Goal: Task Accomplishment & Management: Use online tool/utility

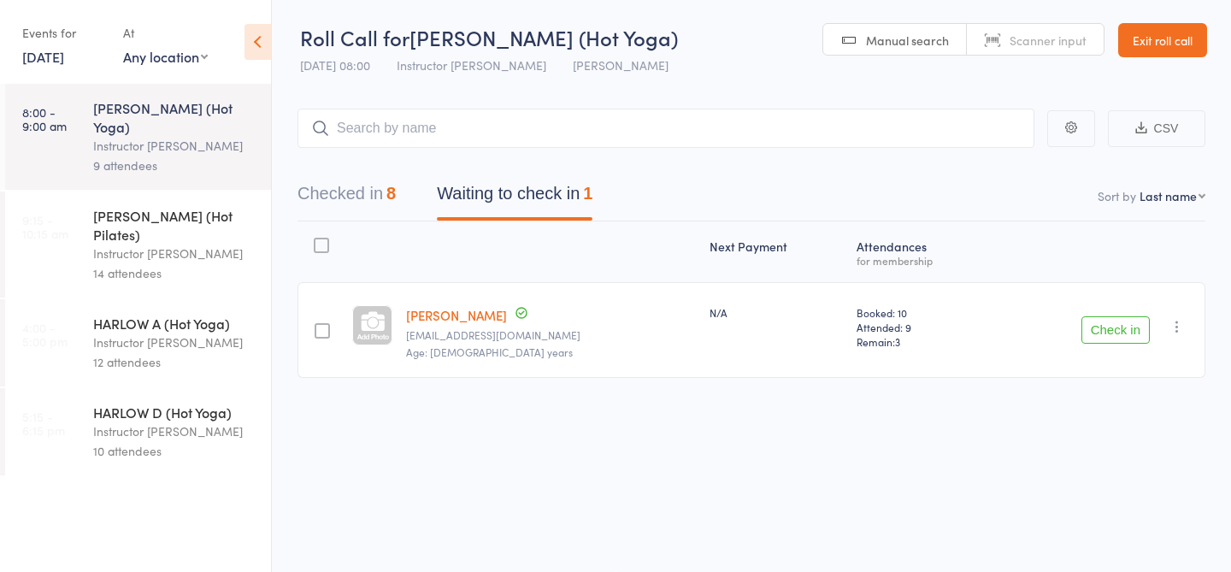
click at [132, 244] on div "Instructor [PERSON_NAME]" at bounding box center [174, 254] width 163 height 20
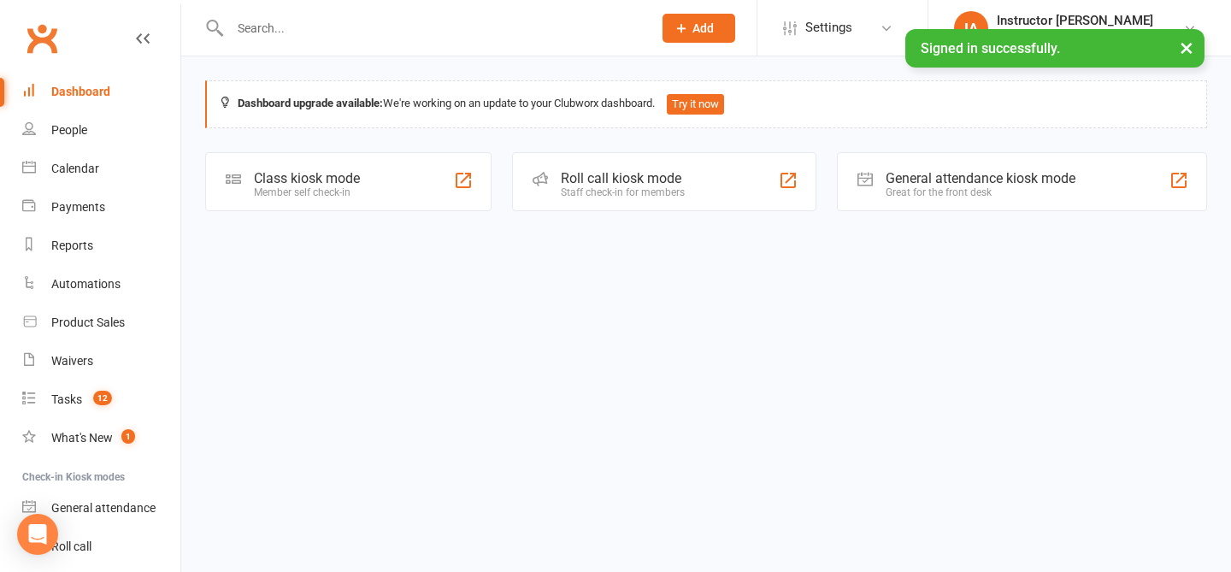
click at [611, 184] on div "Roll call kiosk mode" at bounding box center [623, 178] width 124 height 16
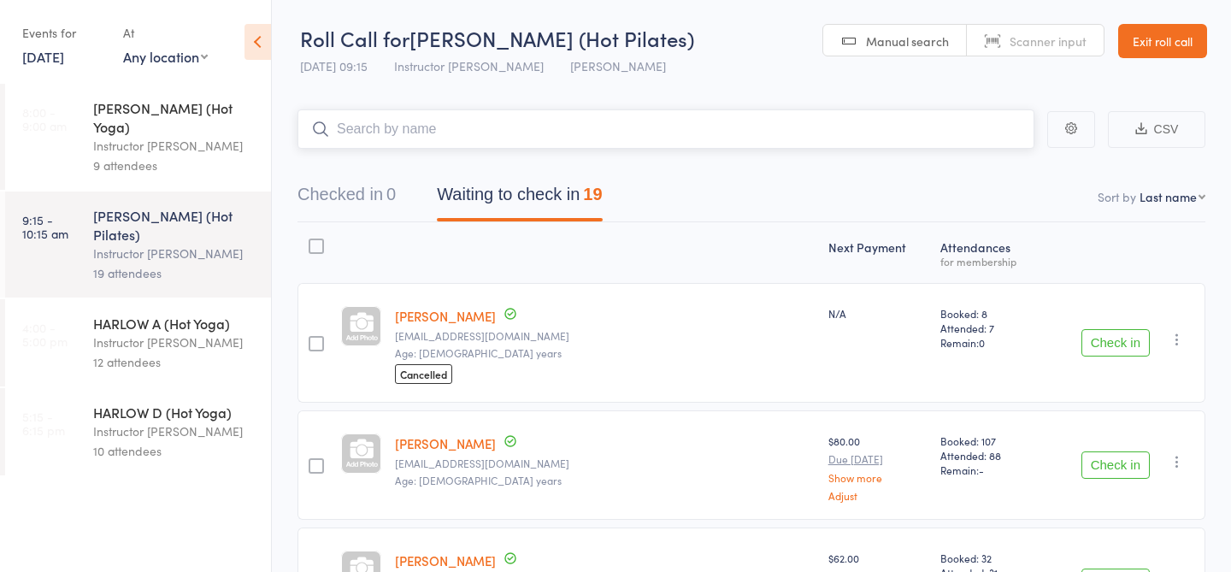
click at [638, 136] on input "search" at bounding box center [665, 128] width 737 height 39
click at [638, 135] on input "search" at bounding box center [665, 128] width 737 height 39
type input "23845"
click at [1001, 159] on link "Check in" at bounding box center [986, 165] width 61 height 26
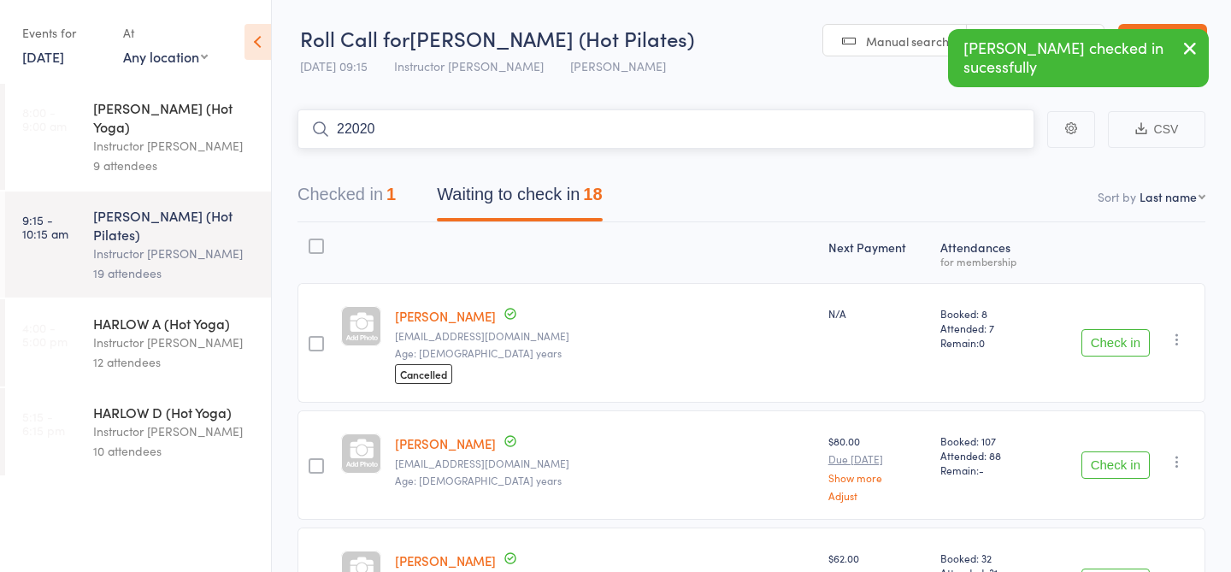
type input "22020"
click at [999, 169] on link "Check in" at bounding box center [986, 165] width 61 height 26
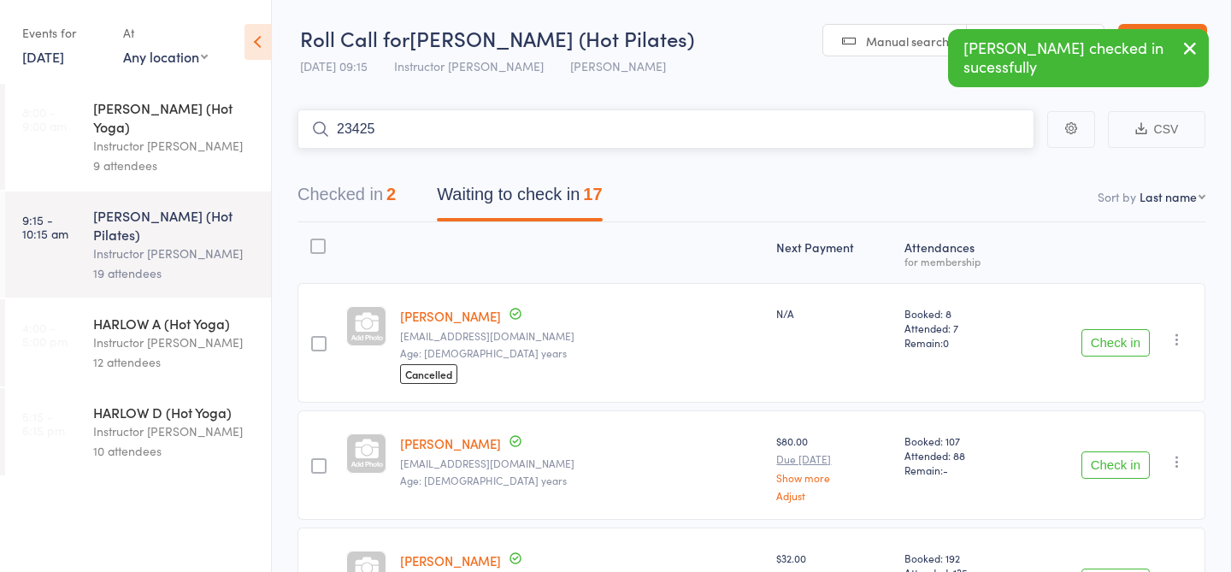
type input "23425"
click at [1005, 161] on link "Check in" at bounding box center [986, 165] width 61 height 26
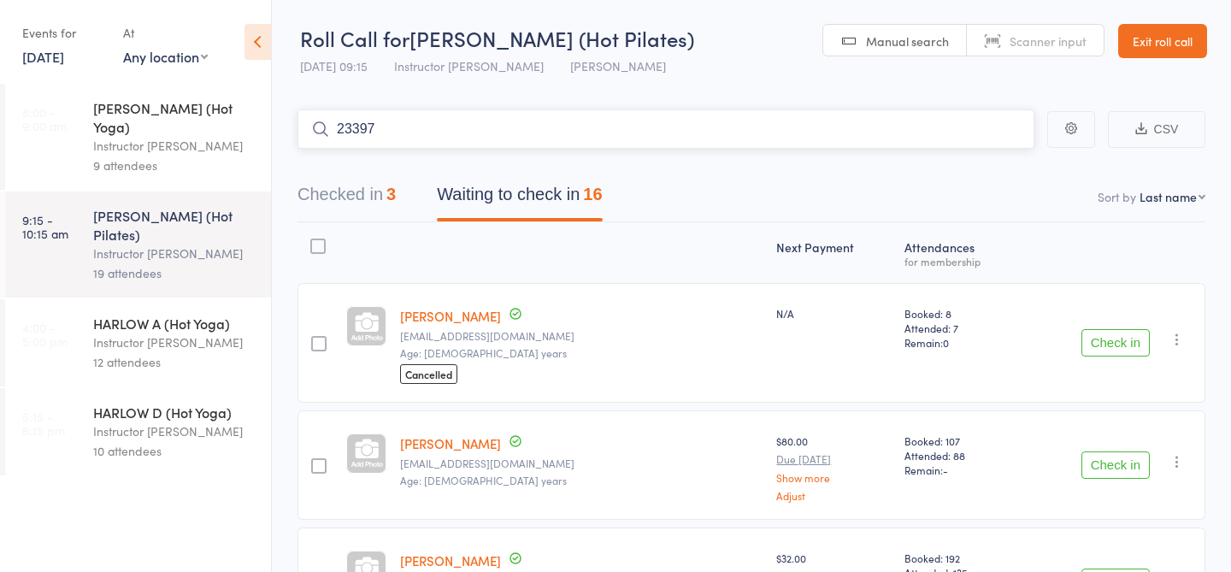
type input "23397"
click at [975, 164] on link "Check in" at bounding box center [986, 165] width 61 height 26
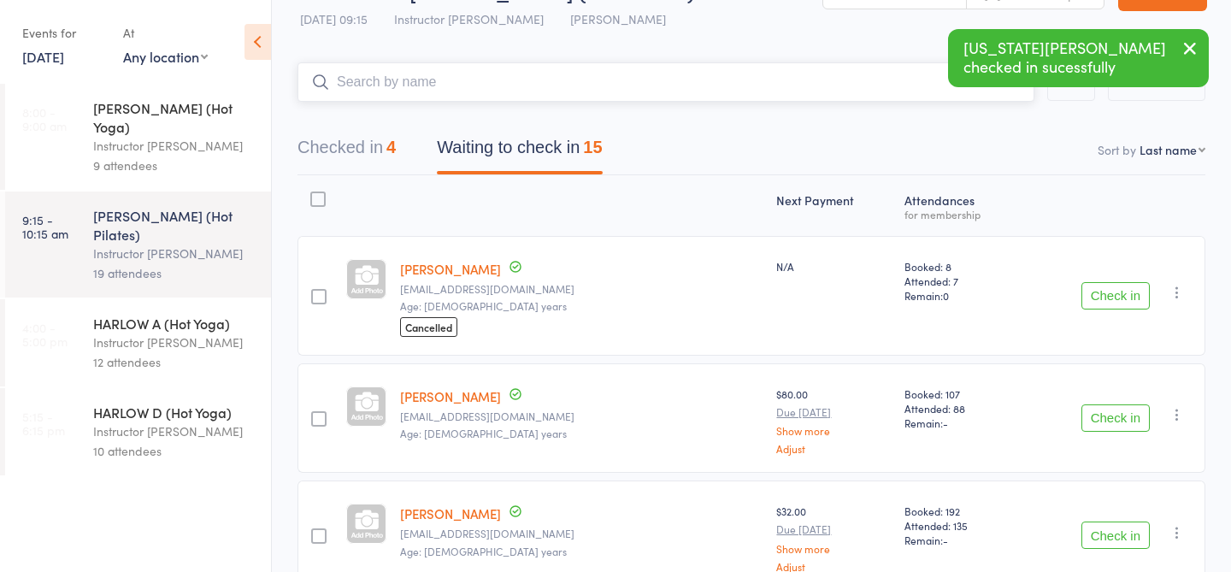
scroll to position [65, 0]
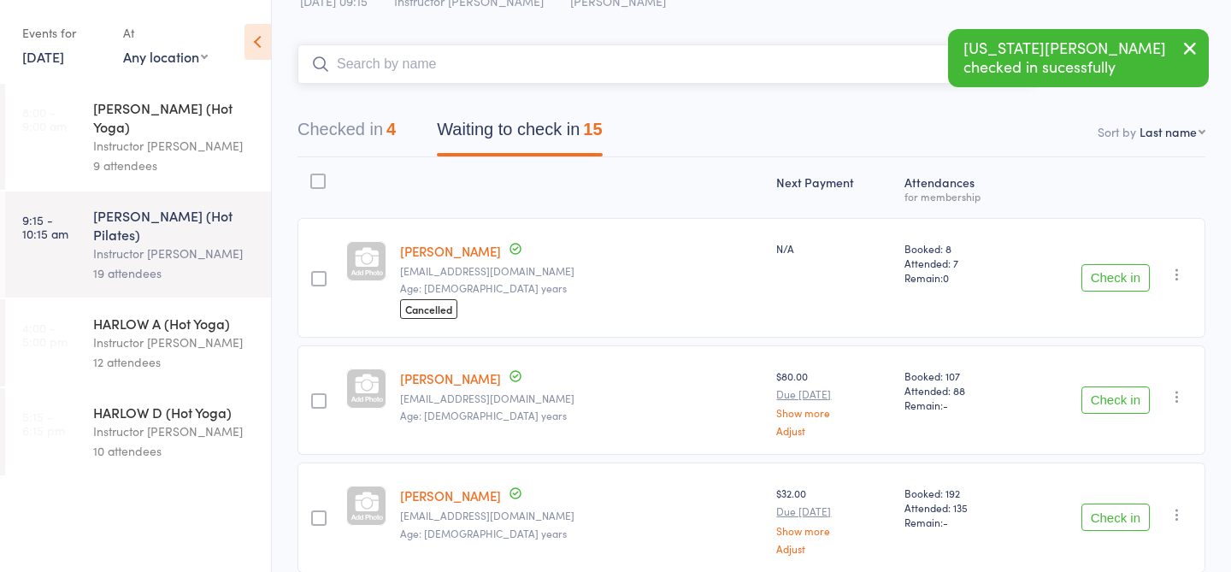
click at [556, 62] on input "search" at bounding box center [665, 63] width 737 height 39
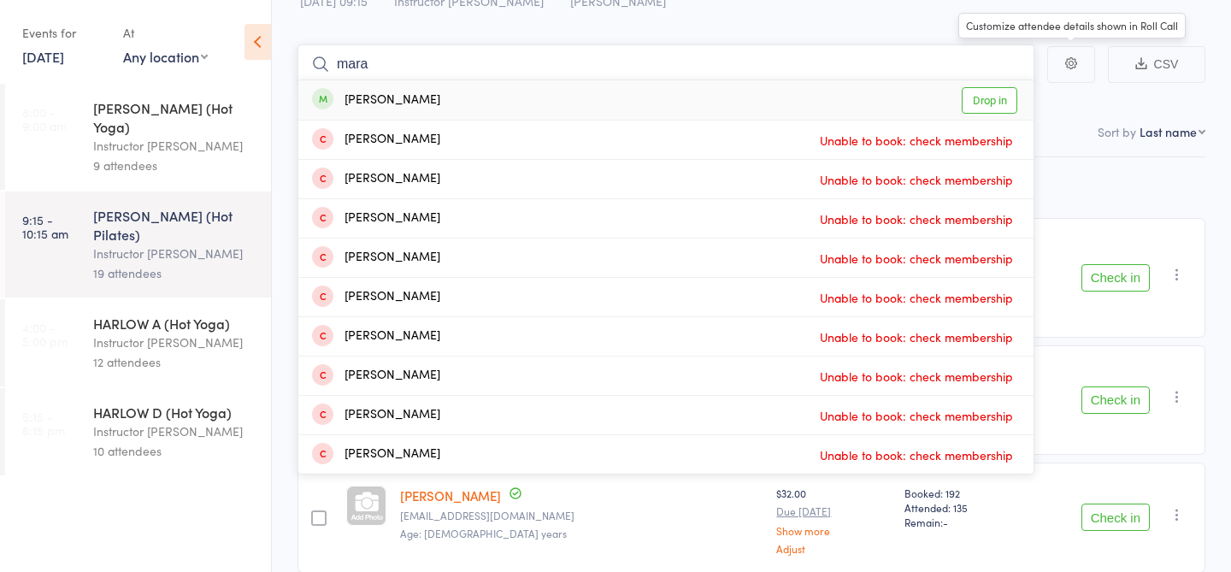
type input "mara"
click at [1011, 95] on link "Drop in" at bounding box center [990, 100] width 56 height 26
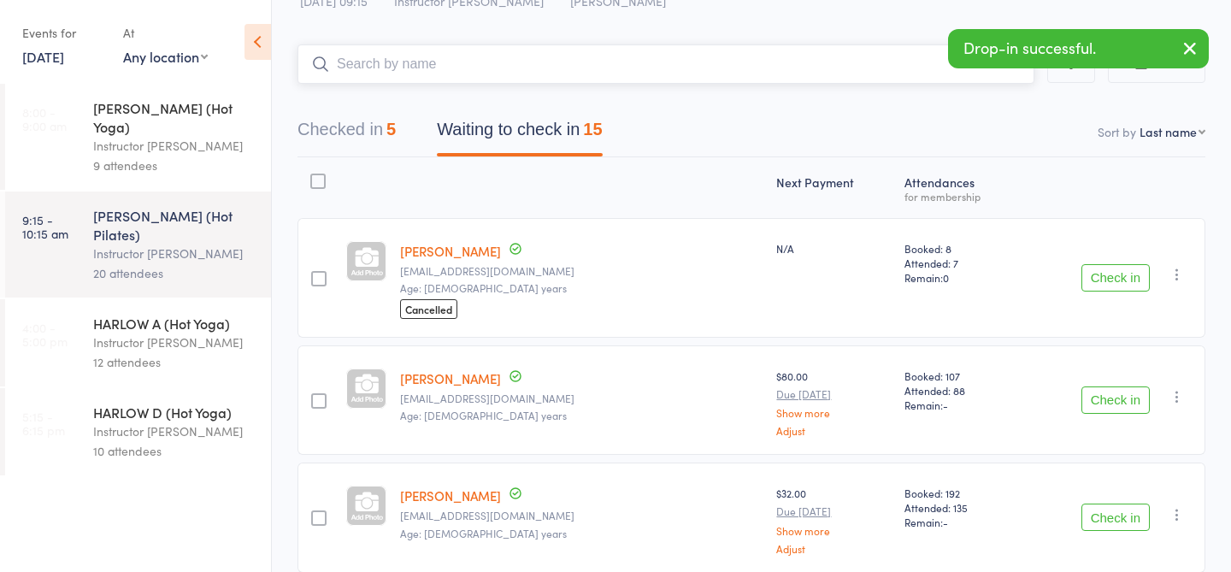
click at [455, 62] on input "search" at bounding box center [665, 63] width 737 height 39
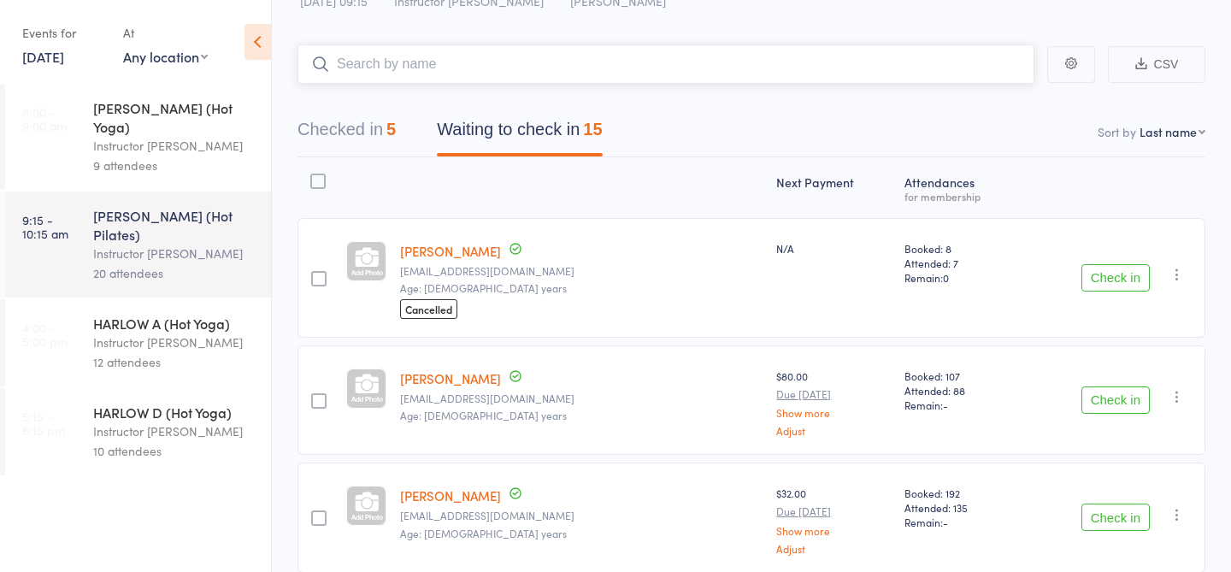
click at [478, 75] on input "search" at bounding box center [665, 63] width 737 height 39
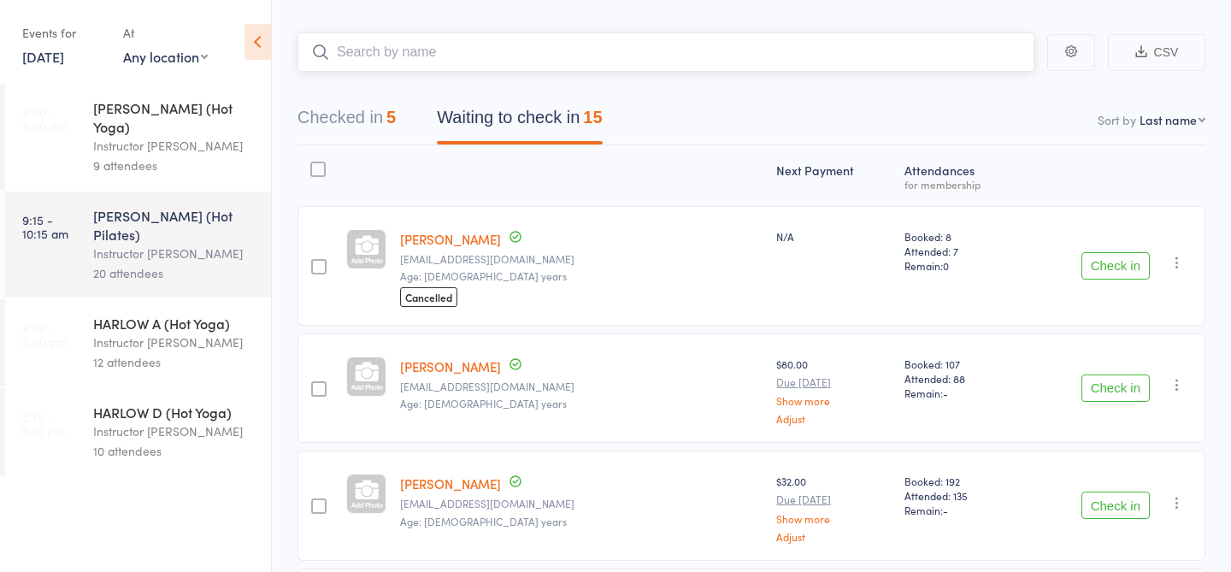
scroll to position [78, 0]
click at [442, 54] on input "search" at bounding box center [665, 51] width 737 height 39
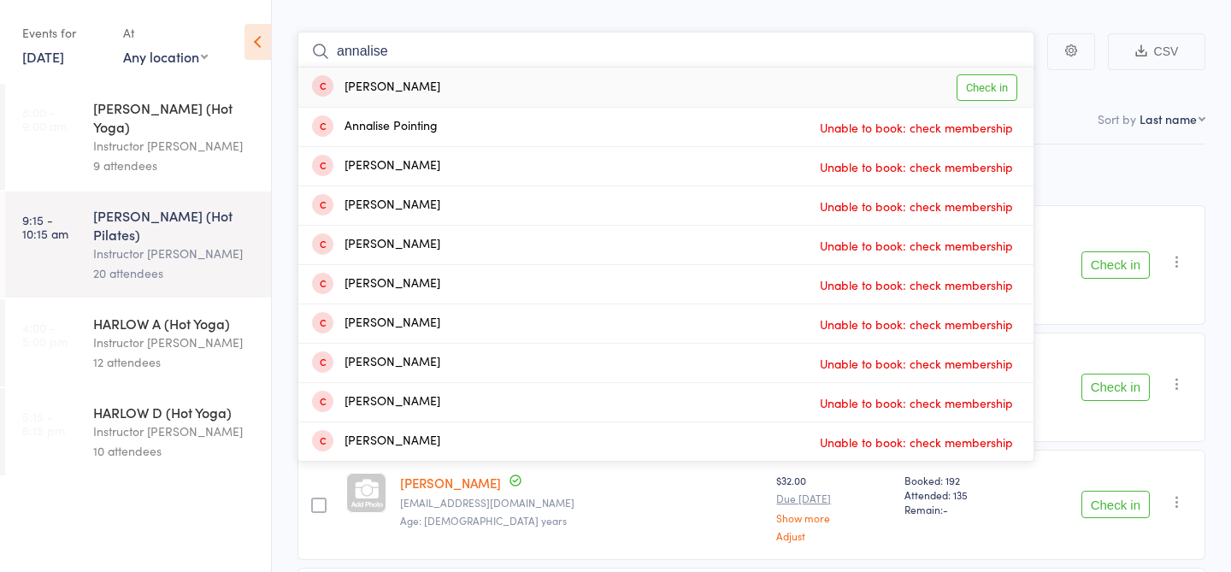
type input "annalise"
click at [984, 92] on link "Check in" at bounding box center [986, 87] width 61 height 26
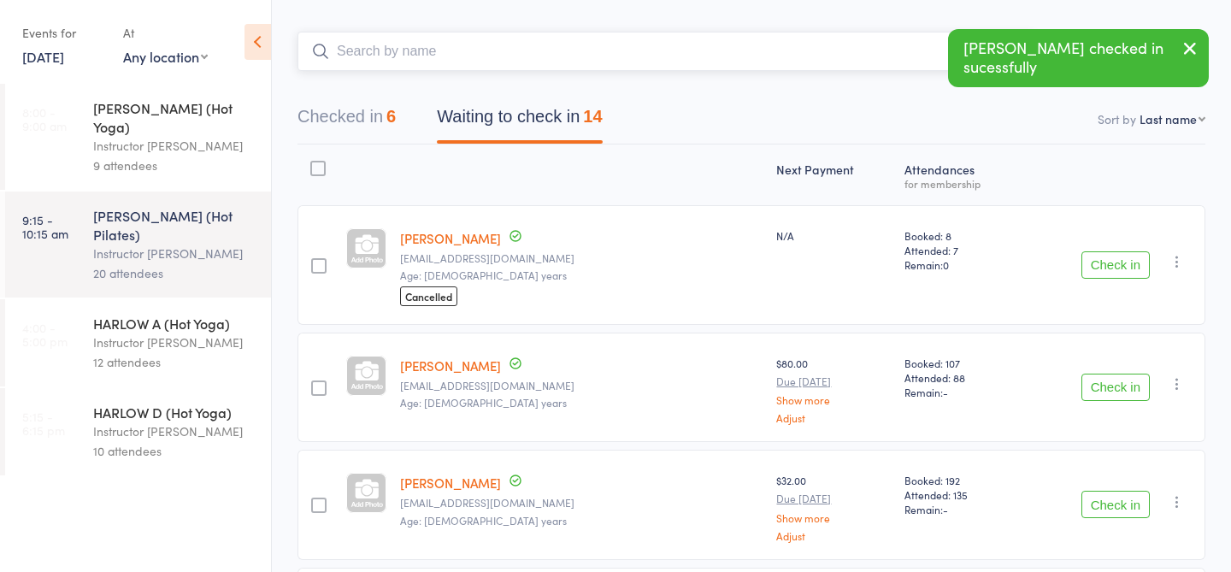
click at [703, 62] on input "search" at bounding box center [665, 51] width 737 height 39
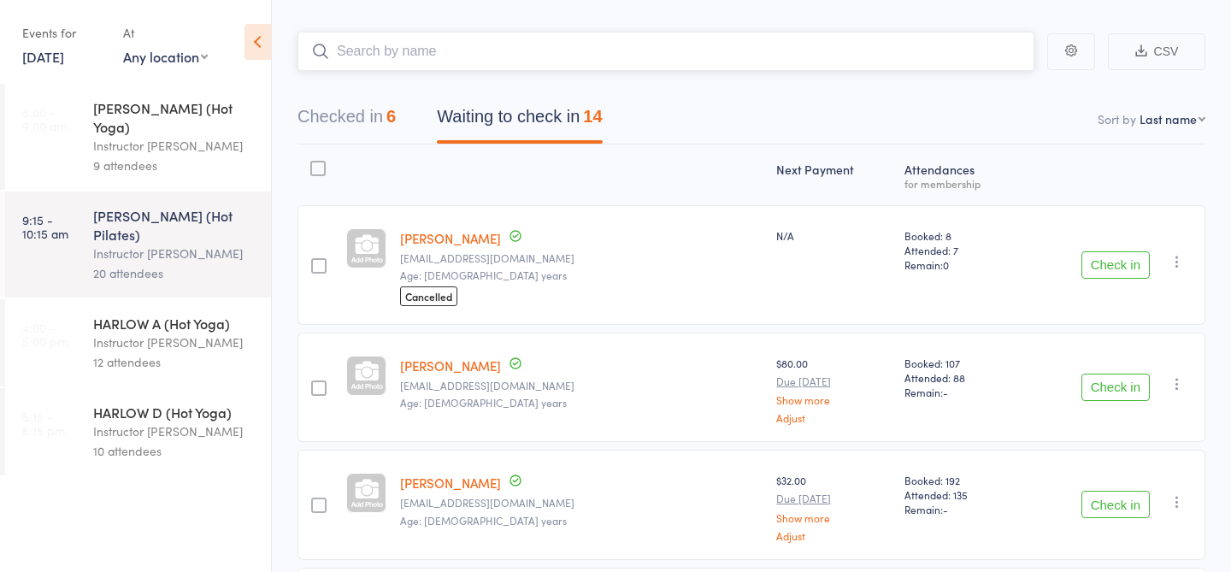
click at [448, 65] on input "search" at bounding box center [665, 51] width 737 height 39
type input "23034"
click at [1003, 87] on link "Drop in" at bounding box center [990, 87] width 56 height 26
type input "23837"
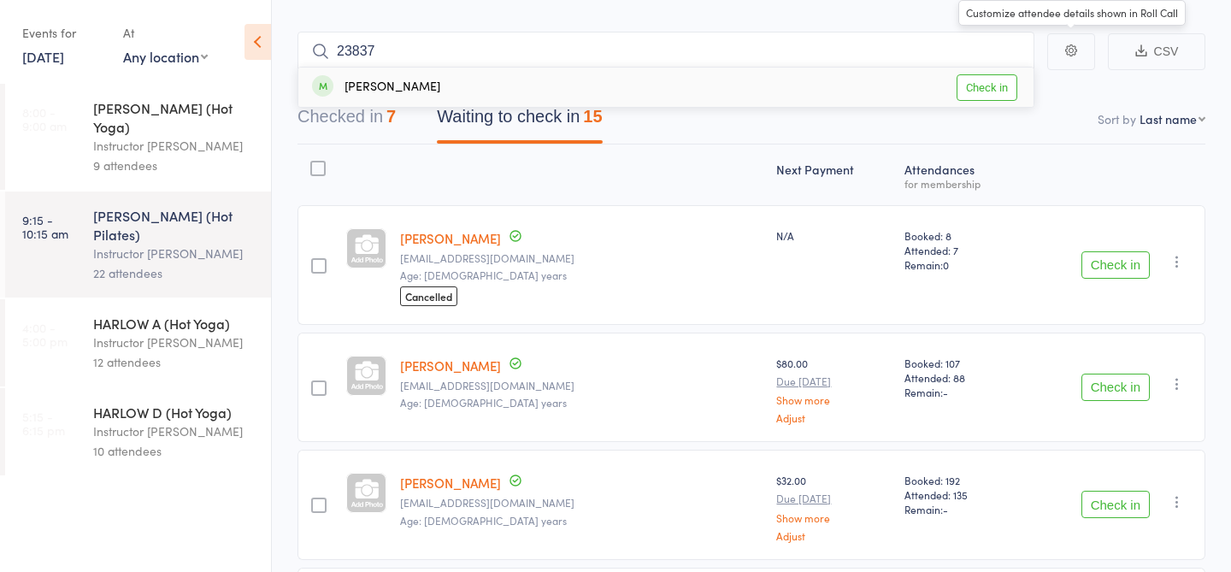
click at [1013, 85] on link "Check in" at bounding box center [986, 87] width 61 height 26
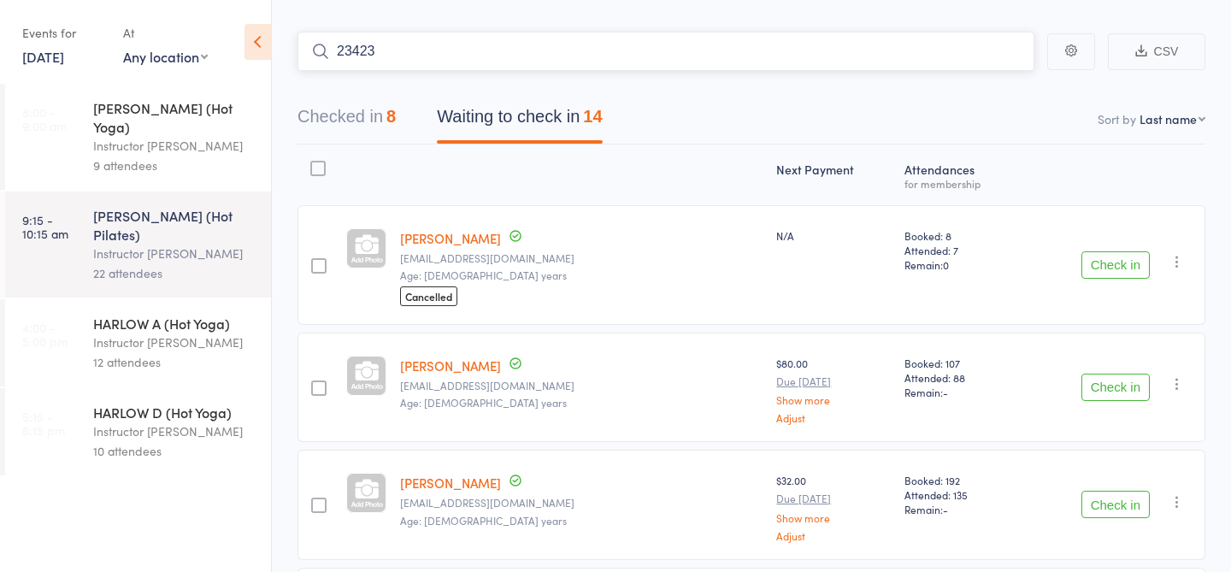
type input "23423"
click at [992, 91] on link "Check in" at bounding box center [986, 87] width 61 height 26
type input "23787"
click at [984, 85] on link "Check in" at bounding box center [986, 87] width 61 height 26
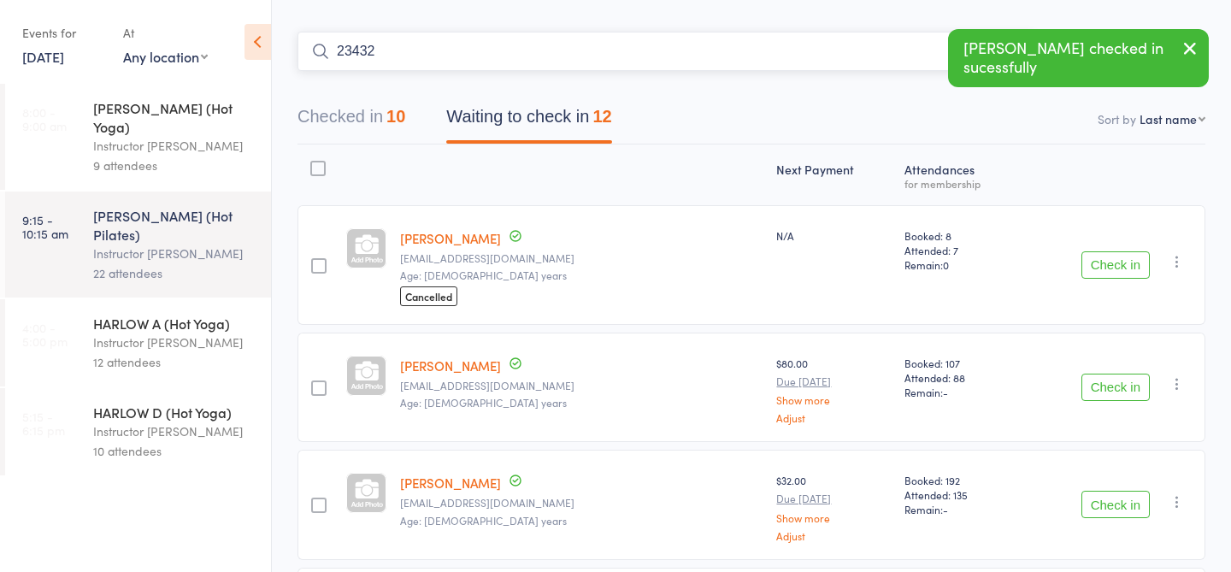
type input "23432"
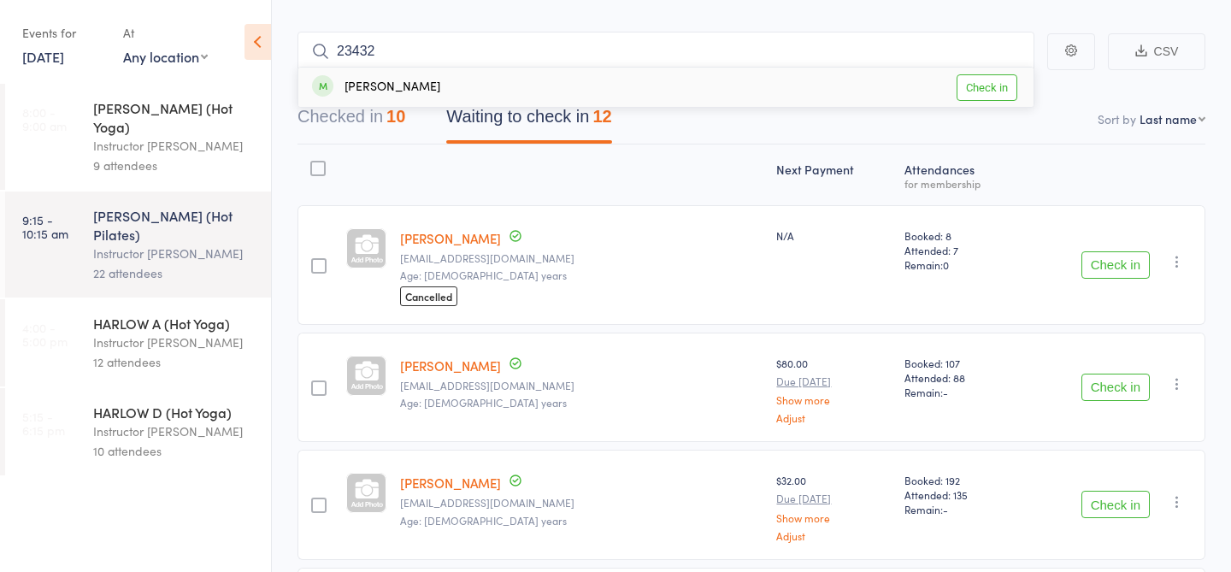
click at [988, 82] on link "Check in" at bounding box center [986, 87] width 61 height 26
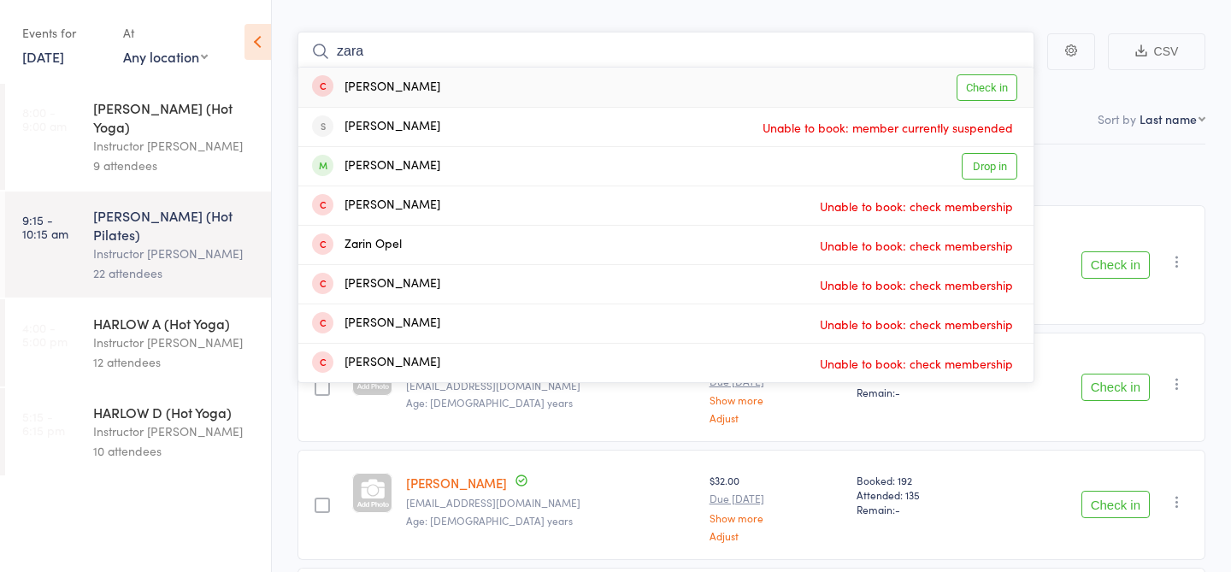
type input "zara"
click at [1007, 84] on link "Check in" at bounding box center [986, 87] width 61 height 26
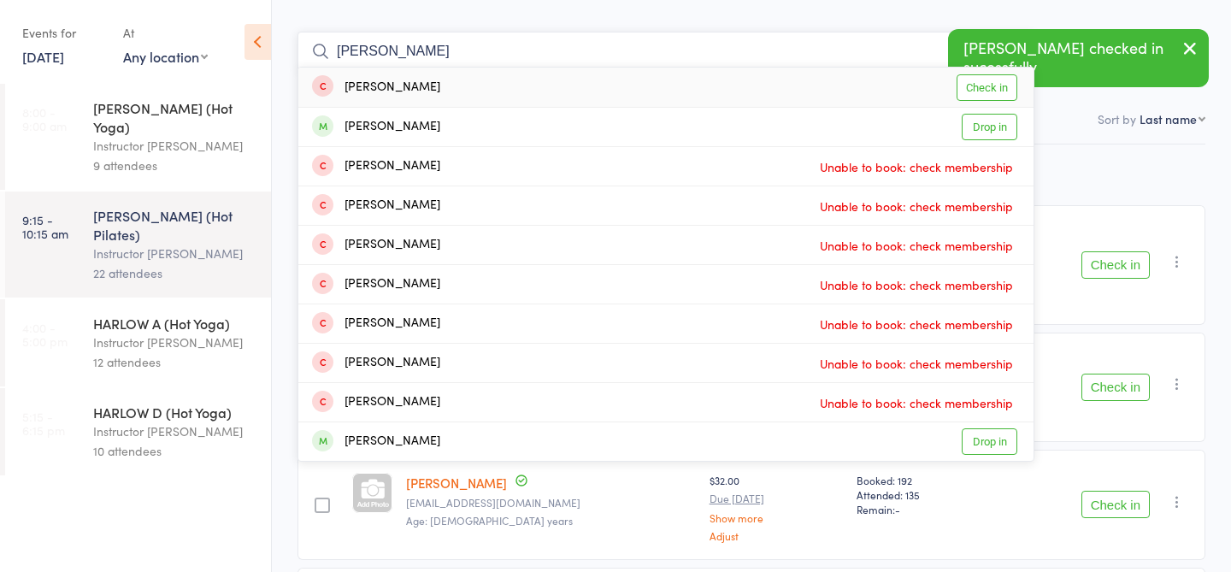
type input "melinda"
click at [998, 92] on link "Check in" at bounding box center [986, 87] width 61 height 26
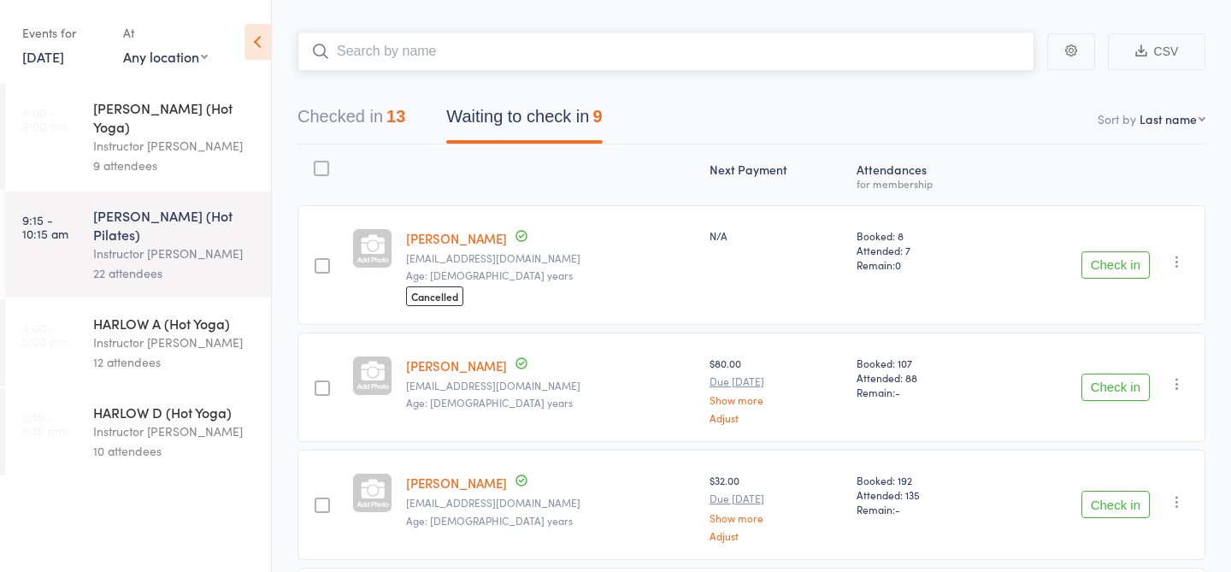
click at [922, 57] on input "search" at bounding box center [665, 51] width 737 height 39
click at [918, 57] on input "search" at bounding box center [665, 51] width 737 height 39
type input "21234"
click at [1009, 95] on link "Check in" at bounding box center [986, 87] width 61 height 26
click at [450, 63] on input "search" at bounding box center [665, 51] width 737 height 39
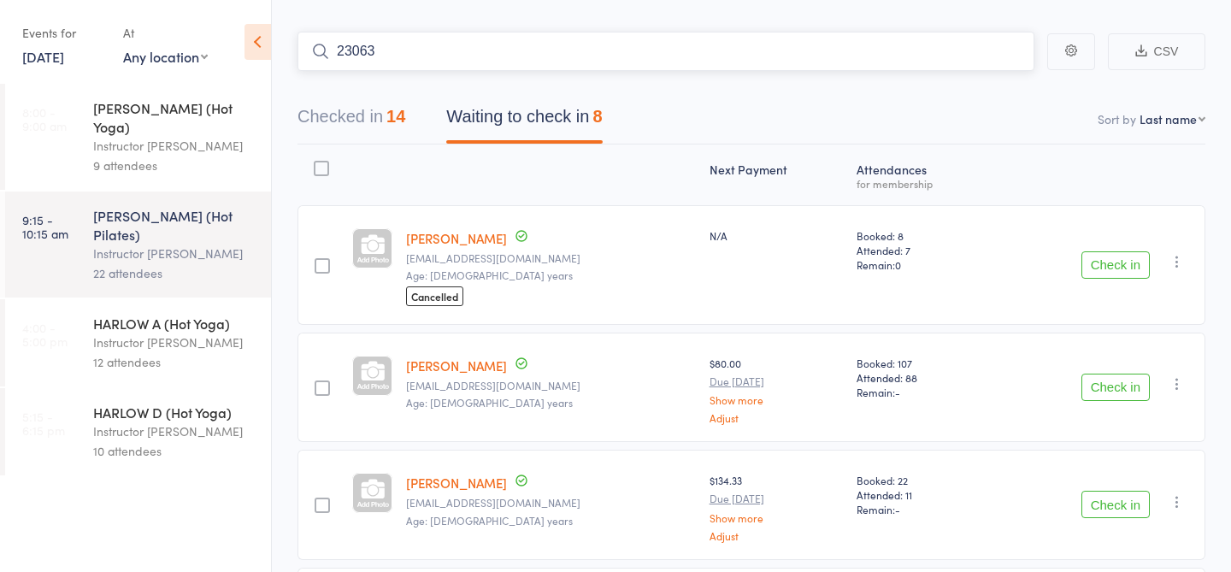
type input "23063"
click at [968, 82] on link "Check in" at bounding box center [986, 87] width 61 height 26
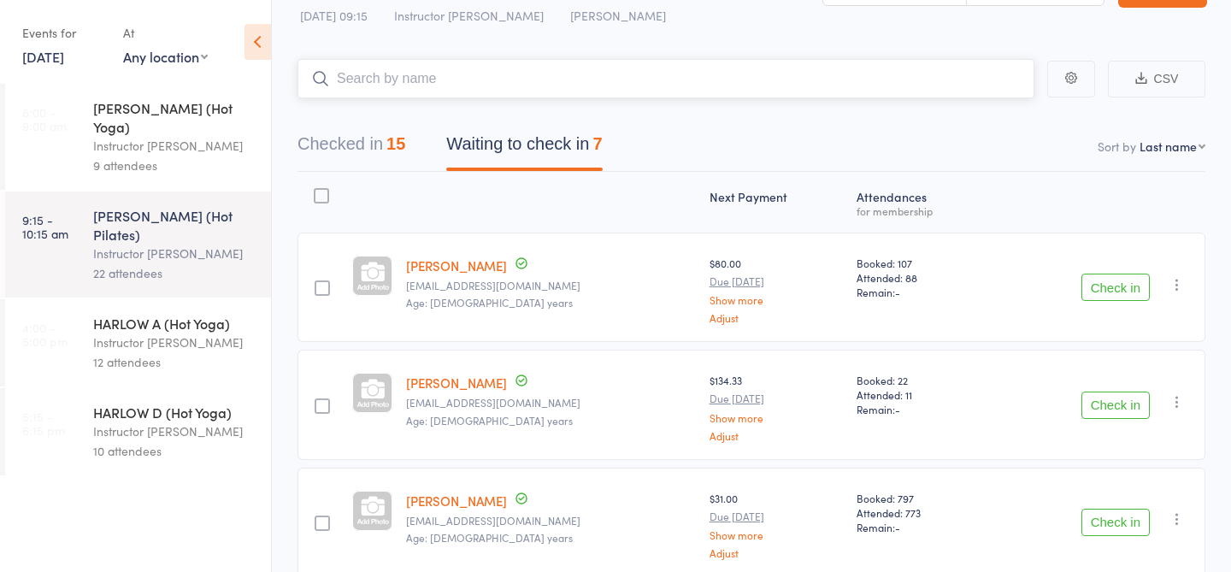
scroll to position [0, 0]
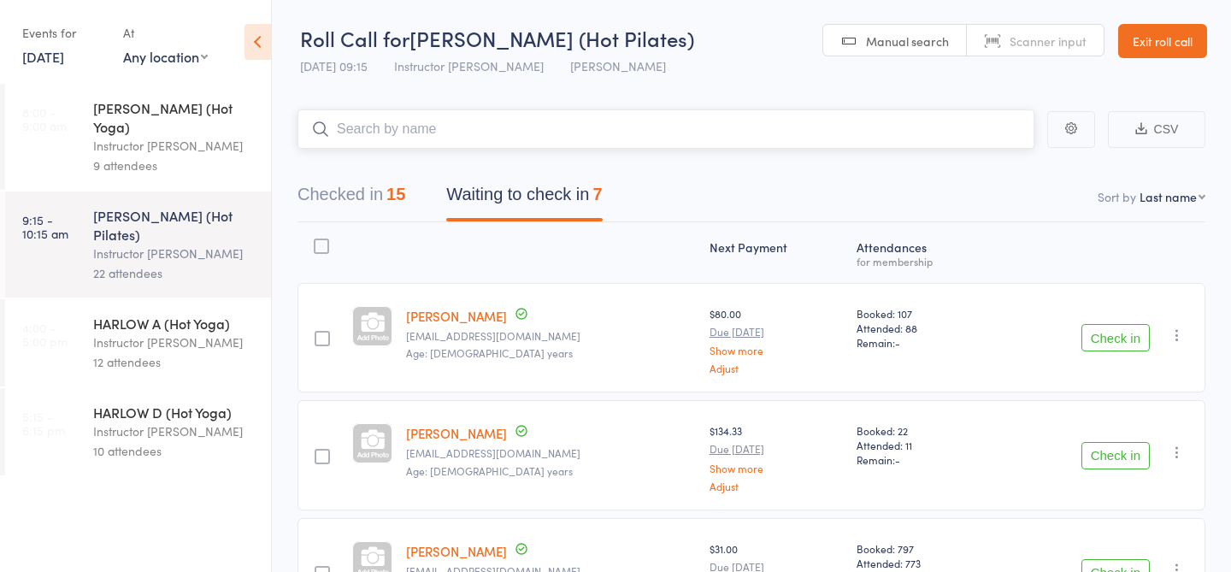
click at [466, 124] on input "search" at bounding box center [665, 128] width 737 height 39
type input "23458"
click at [1001, 162] on link "Check in" at bounding box center [986, 165] width 61 height 26
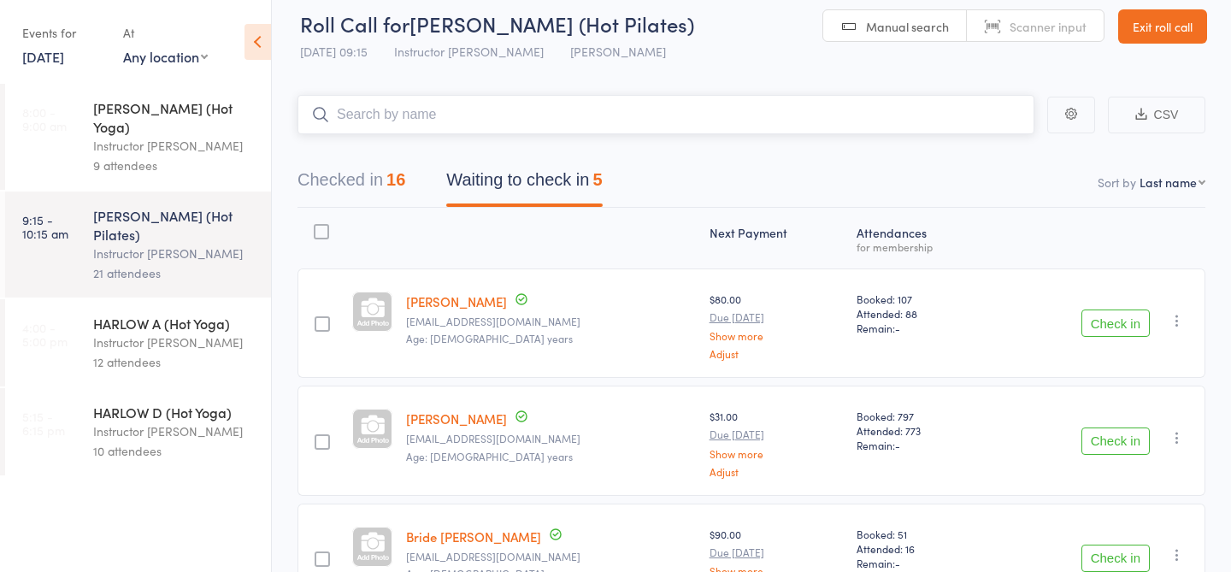
scroll to position [10, 0]
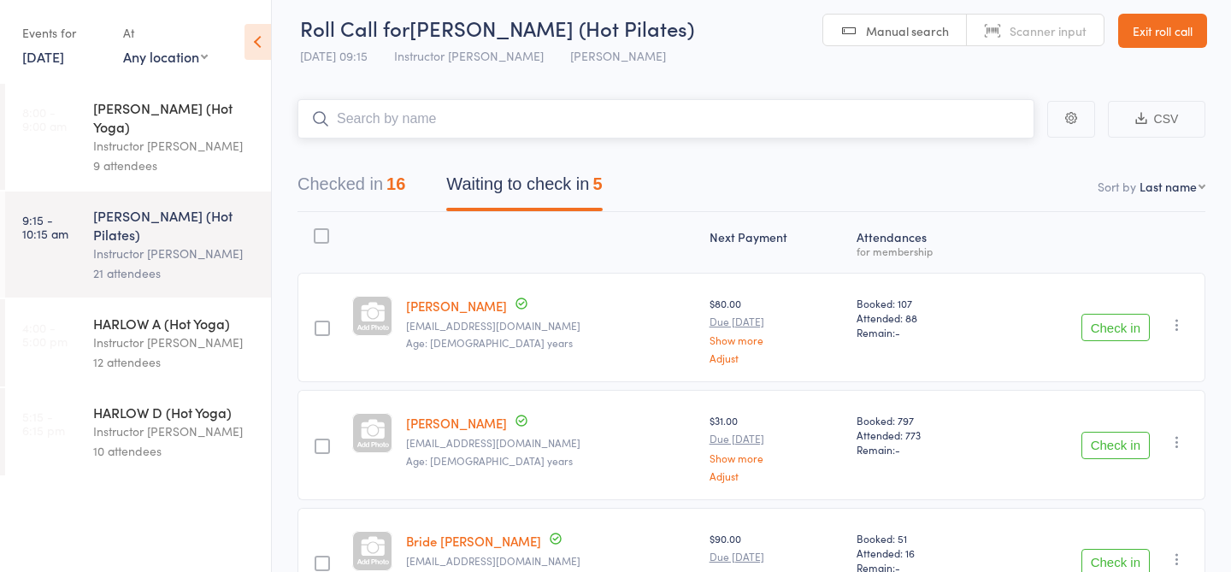
click at [789, 128] on input "search" at bounding box center [665, 118] width 737 height 39
type input "21974"
click at [982, 150] on link "Check in" at bounding box center [986, 155] width 61 height 26
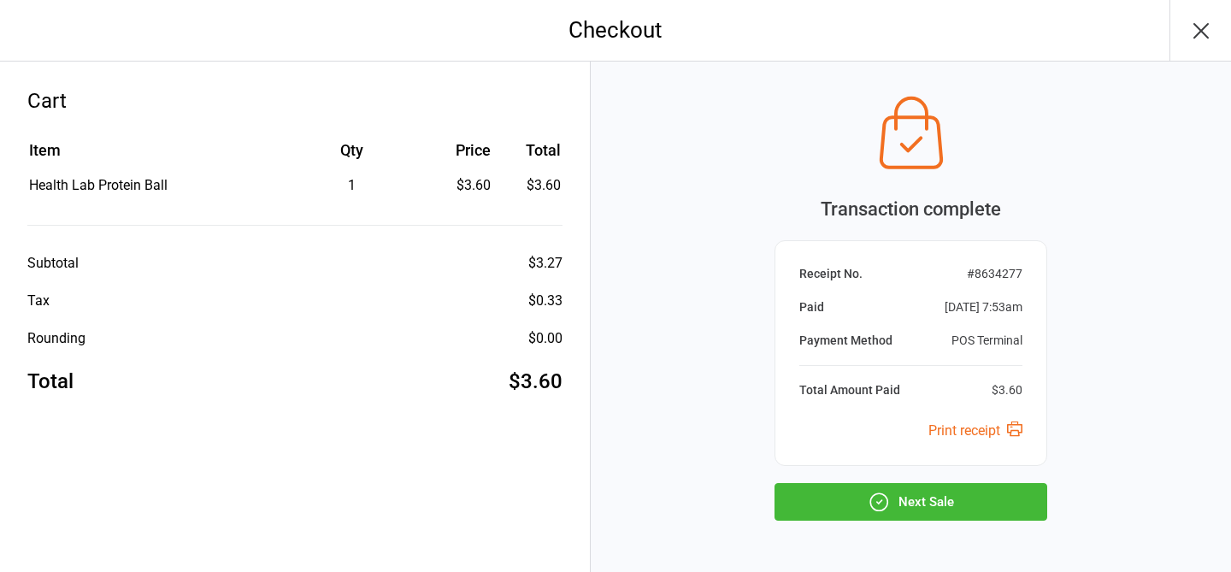
click at [908, 521] on div "Transaction complete Receipt No. # 8634277 Paid Sep 14, 2025 7:53am Payment Met…" at bounding box center [911, 347] width 640 height 570
click at [904, 497] on button "Next Sale" at bounding box center [910, 502] width 273 height 38
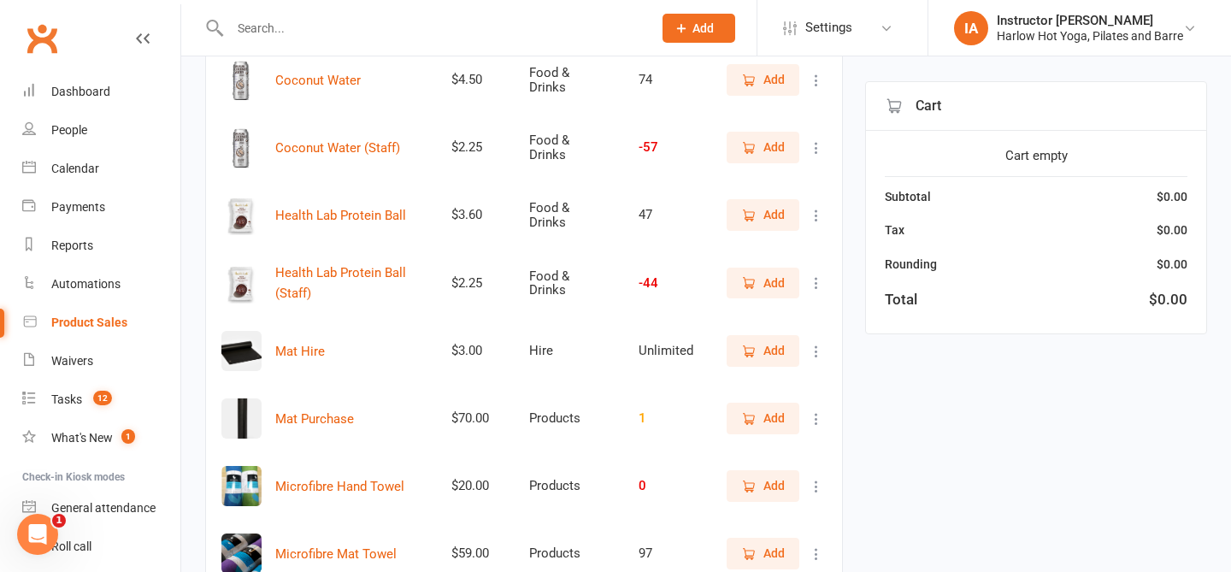
scroll to position [377, 0]
click at [774, 350] on span "Add" at bounding box center [773, 349] width 21 height 19
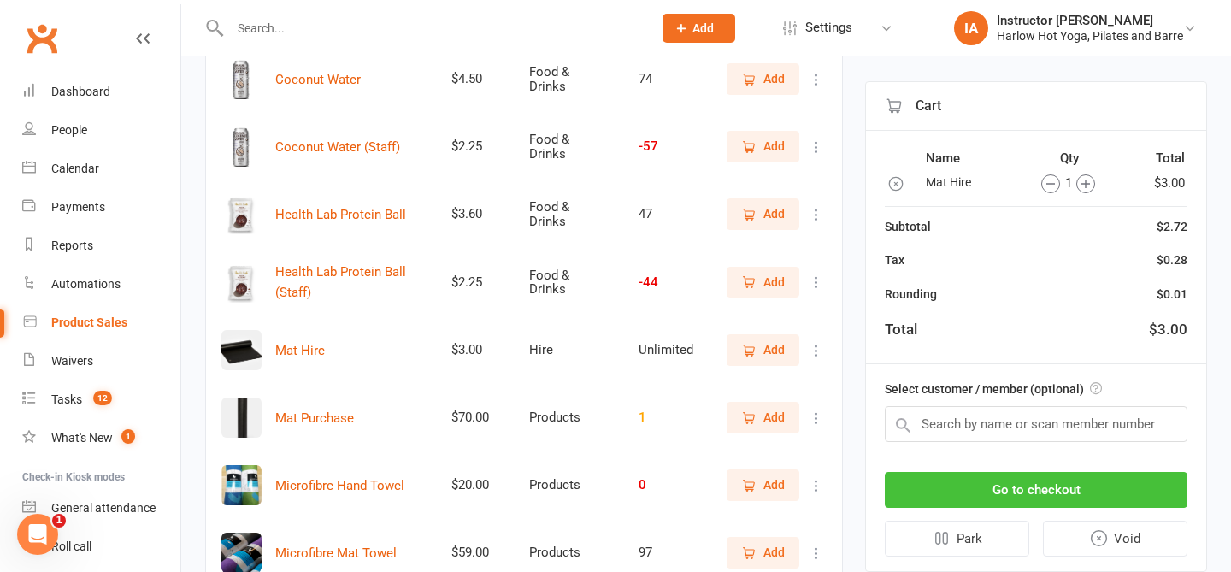
click at [1011, 499] on button "Go to checkout" at bounding box center [1036, 490] width 303 height 36
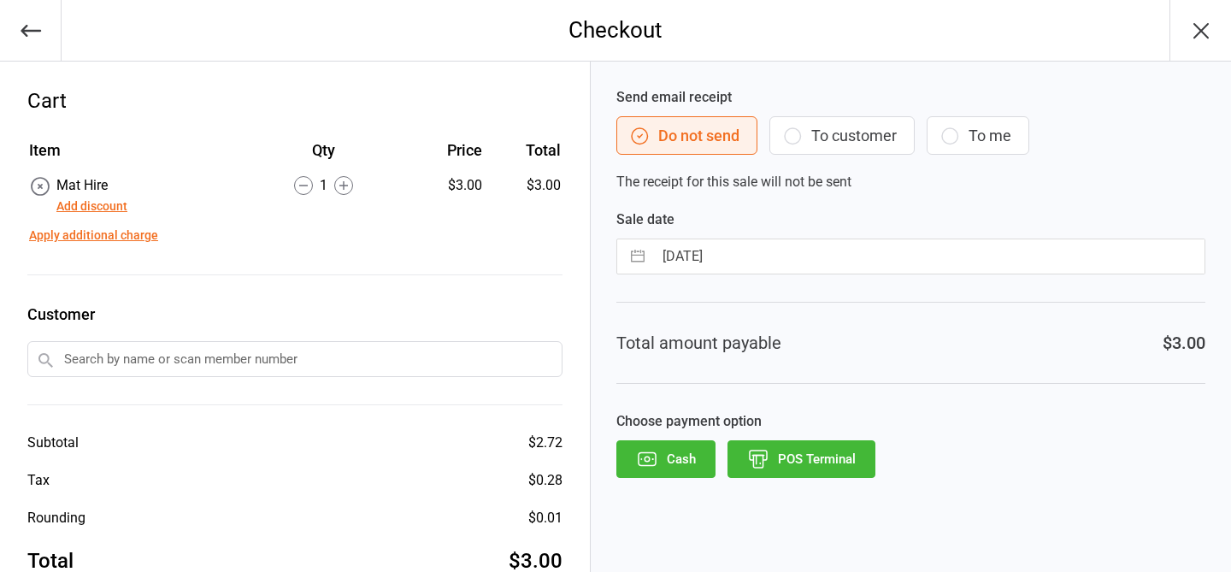
click at [786, 456] on button "POS Terminal" at bounding box center [801, 459] width 148 height 38
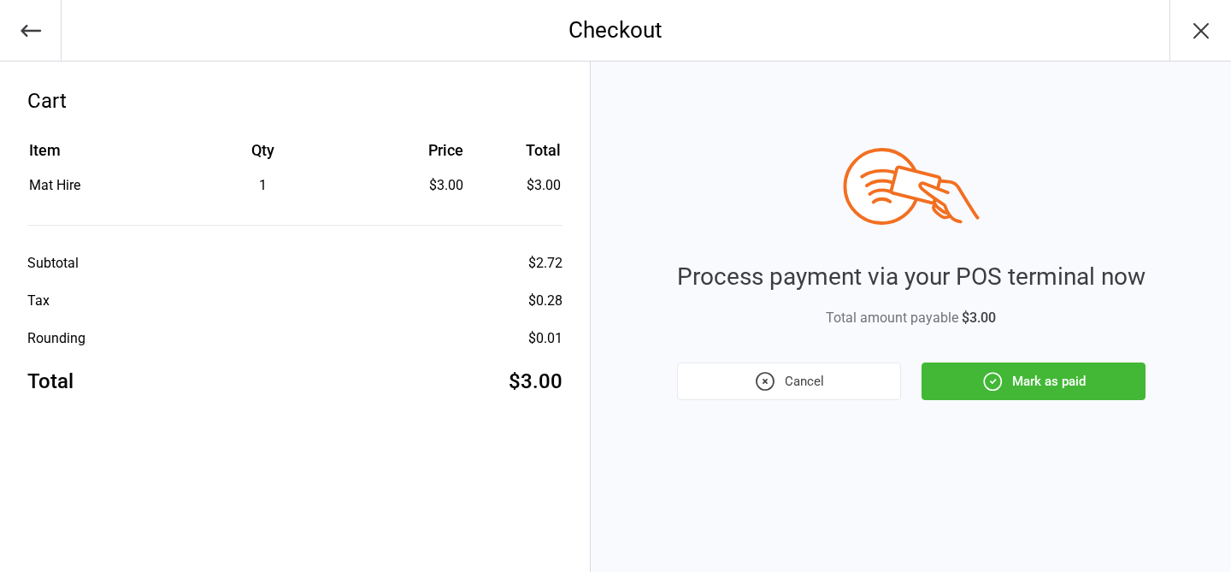
click at [1051, 377] on button "Mark as paid" at bounding box center [1033, 381] width 224 height 38
